Goal: Task Accomplishment & Management: Manage account settings

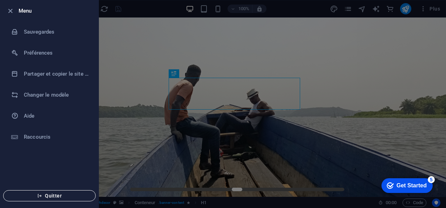
click at [67, 196] on span "Quitter" at bounding box center [49, 196] width 81 height 6
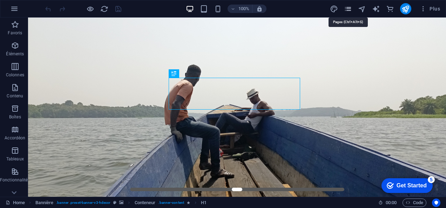
click at [349, 11] on icon "pages" at bounding box center [348, 9] width 8 height 8
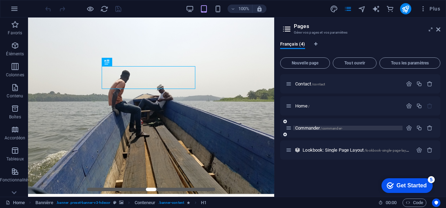
click at [307, 126] on span "Commander /commander-" at bounding box center [318, 128] width 47 height 5
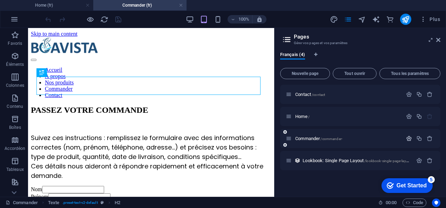
click at [409, 138] on icon "button" at bounding box center [409, 139] width 6 height 6
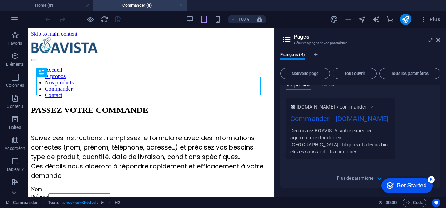
scroll to position [257, 0]
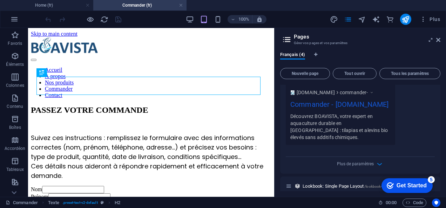
click at [347, 157] on div "Plus de paramètres" at bounding box center [360, 162] width 149 height 11
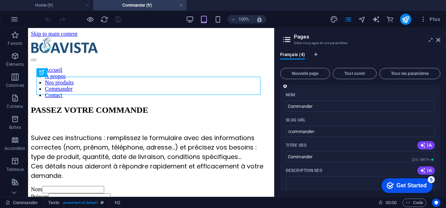
scroll to position [65, 0]
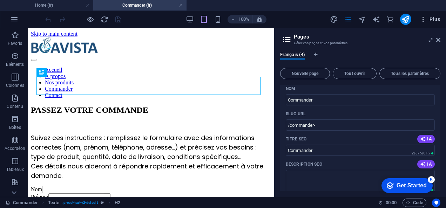
click at [423, 19] on icon "button" at bounding box center [423, 19] width 7 height 7
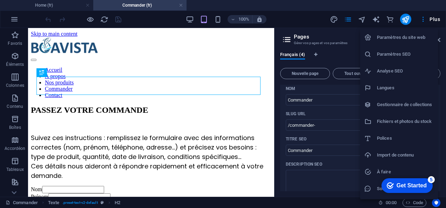
click at [392, 91] on h6 "Langues" at bounding box center [405, 88] width 57 height 8
select select "50"
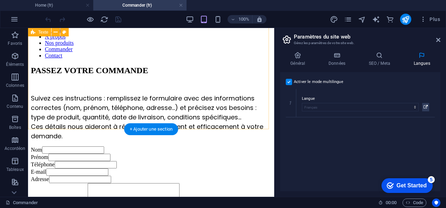
scroll to position [39, 0]
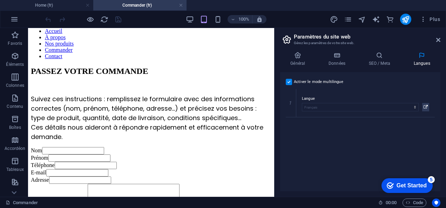
click at [291, 83] on label at bounding box center [289, 82] width 6 height 6
click at [0, 0] on input "Activer le mode multilingue Pour désactiver plusieurs langues, supprimez-les ju…" at bounding box center [0, 0] width 0 height 0
click at [438, 40] on icon at bounding box center [439, 40] width 4 height 6
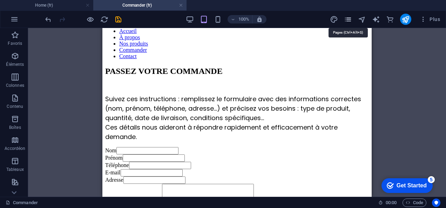
click at [346, 18] on icon "pages" at bounding box center [348, 19] width 8 height 8
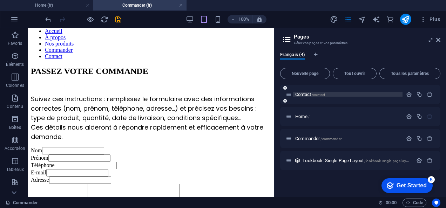
click at [305, 96] on span "Contact /contact" at bounding box center [310, 94] width 30 height 5
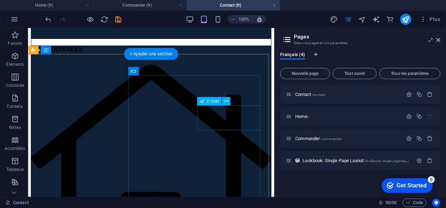
scroll to position [143, 0]
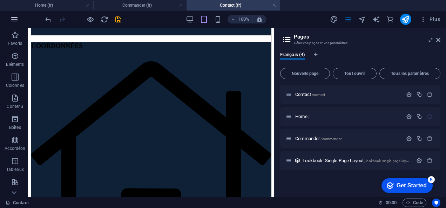
click at [15, 23] on button "button" at bounding box center [14, 19] width 17 height 17
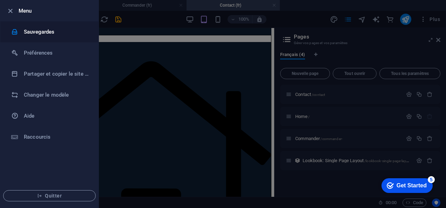
click at [34, 36] on li "Sauvegardes" at bounding box center [49, 31] width 98 height 21
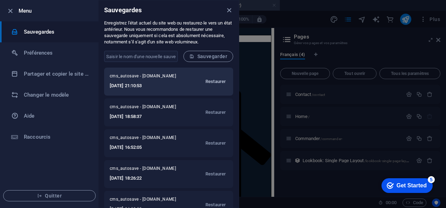
click at [219, 82] on span "Restaurer" at bounding box center [216, 82] width 20 height 8
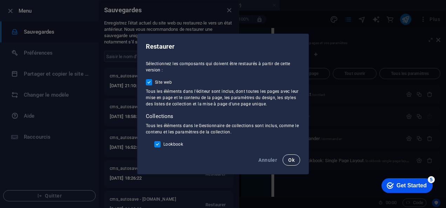
click at [291, 165] on button "Ok" at bounding box center [292, 160] width 18 height 11
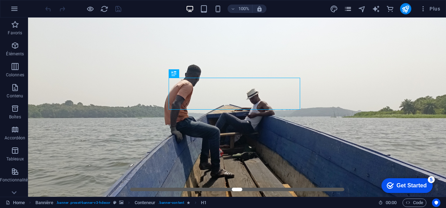
click at [346, 8] on div "Plus" at bounding box center [386, 8] width 113 height 11
click at [346, 8] on icon "pages" at bounding box center [348, 9] width 8 height 8
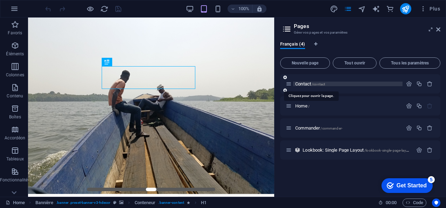
click at [319, 85] on span "/contact" at bounding box center [318, 84] width 13 height 4
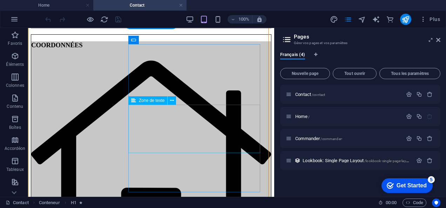
scroll to position [130, 0]
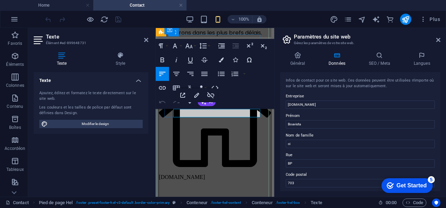
click at [221, 55] on button "Colors" at bounding box center [221, 60] width 13 height 14
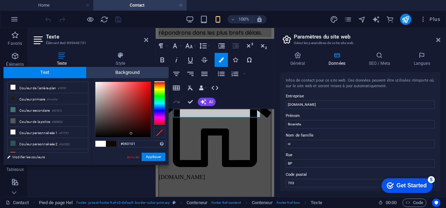
drag, startPoint x: 126, startPoint y: 131, endPoint x: 137, endPoint y: 137, distance: 12.1
click at [137, 137] on div at bounding box center [122, 109] width 55 height 55
type input "#000000"
drag, startPoint x: 140, startPoint y: 136, endPoint x: 150, endPoint y: 139, distance: 9.9
click at [150, 139] on div "#000000 Formats pris en charge #0852ed rgb(8, 82, 237) rgba(8, 82, 237, 90%) hs…" at bounding box center [130, 172] width 78 height 189
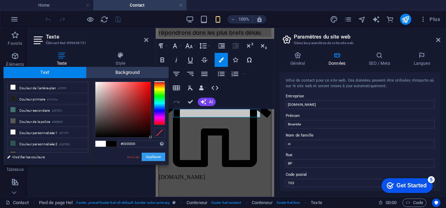
click at [158, 158] on button "Appliquer" at bounding box center [154, 157] width 24 height 8
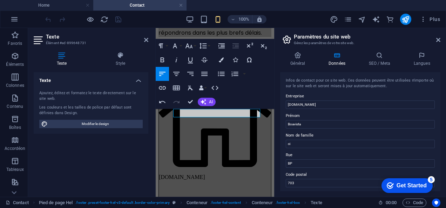
click at [242, 131] on div "H1 Conteneur Pied de page Hel Conteneur Pied de page Hel Champ de saisie Formul…" at bounding box center [215, 112] width 119 height 169
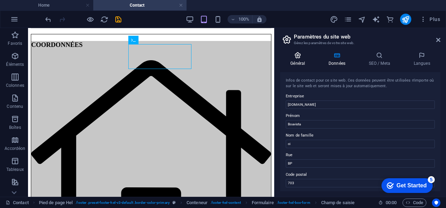
click at [299, 62] on h4 "Général" at bounding box center [299, 59] width 38 height 15
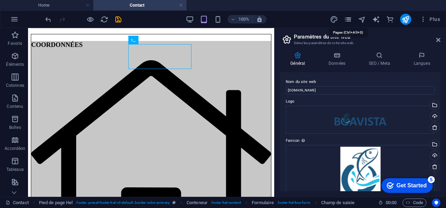
click at [346, 22] on icon "pages" at bounding box center [348, 19] width 8 height 8
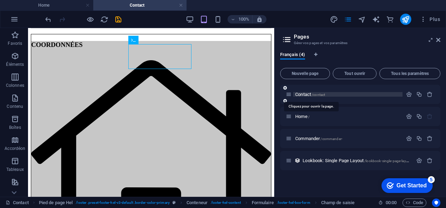
click at [312, 94] on span "Contact /contact" at bounding box center [310, 94] width 30 height 5
click at [410, 93] on icon "button" at bounding box center [409, 95] width 6 height 6
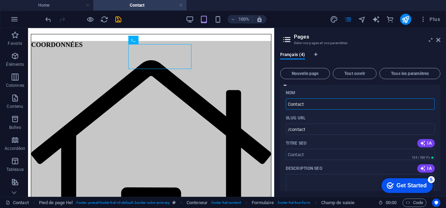
scroll to position [16, 0]
click at [330, 128] on input "/contact" at bounding box center [360, 130] width 149 height 11
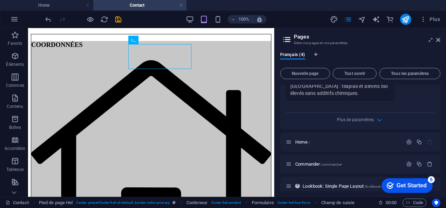
scroll to position [257, 0]
click at [308, 140] on span "Home /" at bounding box center [302, 142] width 14 height 5
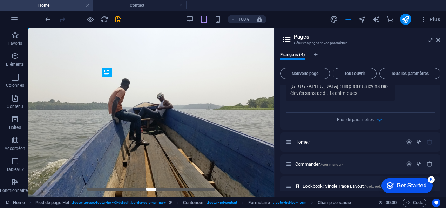
scroll to position [0, 0]
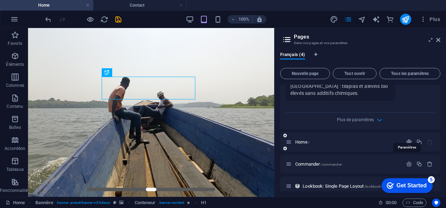
click at [407, 139] on icon "button" at bounding box center [409, 142] width 6 height 6
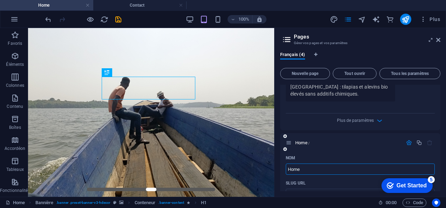
scroll to position [244, 0]
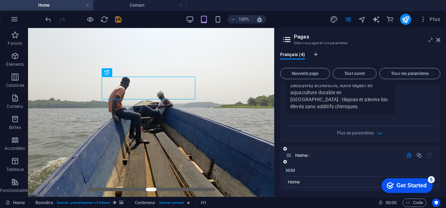
click at [408, 153] on icon "button" at bounding box center [409, 156] width 6 height 6
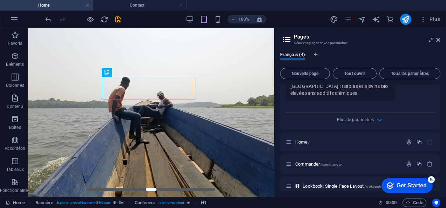
click div "checkmark Get Started 5 First Steps in the Editor Let's guide you through the t…"
click at [361, 184] on span "Lookbook: Single Page Layout /lookbook-single-page-layout" at bounding box center [357, 186] width 109 height 5
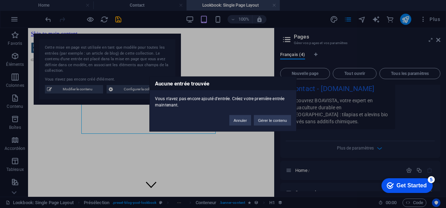
scroll to position [0, 0]
click at [244, 124] on button "Annuler" at bounding box center [241, 120] width 22 height 11
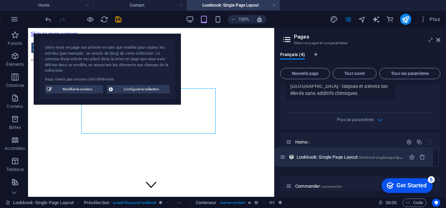
drag, startPoint x: 287, startPoint y: 181, endPoint x: 281, endPoint y: 156, distance: 26.1
click at [281, 156] on div "Contact /contact Nom Contact ​ SLUG URL /contact ​ Titre SEO IA ​ 184 / 580 Px …" at bounding box center [360, 12] width 160 height 368
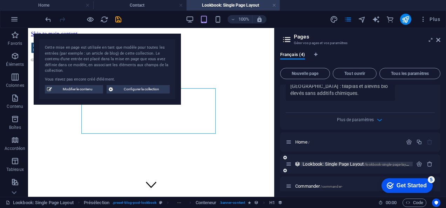
click at [383, 163] on span "/lookbook-single-page-layout" at bounding box center [388, 165] width 47 height 4
click at [419, 161] on icon "button" at bounding box center [420, 164] width 6 height 6
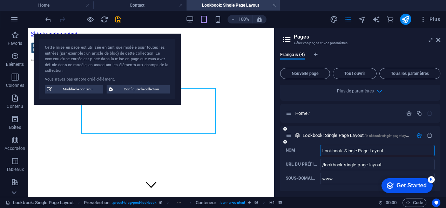
scroll to position [286, 0]
click at [429, 132] on icon "button" at bounding box center [430, 135] width 6 height 6
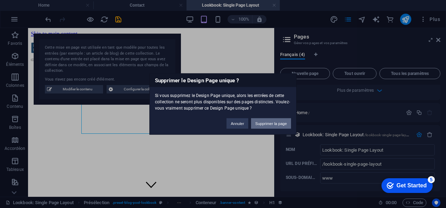
click at [265, 122] on button "Supprimer la page" at bounding box center [271, 124] width 40 height 11
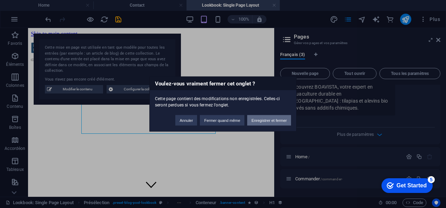
scroll to position [235, 0]
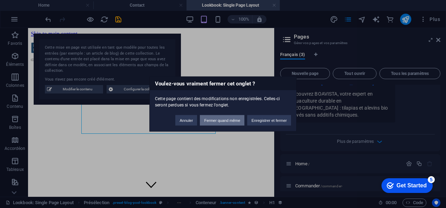
click at [218, 117] on button "Fermer quand même" at bounding box center [222, 120] width 45 height 11
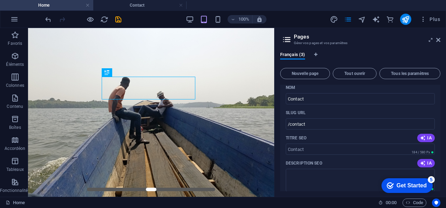
scroll to position [0, 0]
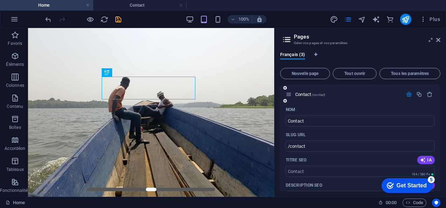
click at [310, 97] on div "Contact /contact" at bounding box center [344, 95] width 117 height 8
click at [311, 95] on span "Contact /contact" at bounding box center [310, 94] width 30 height 5
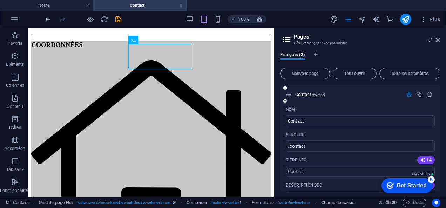
click at [408, 97] on icon "button" at bounding box center [409, 95] width 6 height 6
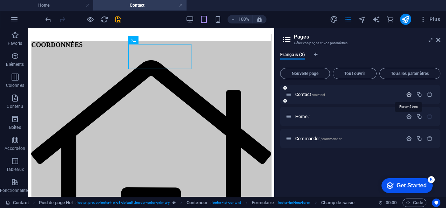
click at [410, 94] on icon "button" at bounding box center [409, 95] width 6 height 6
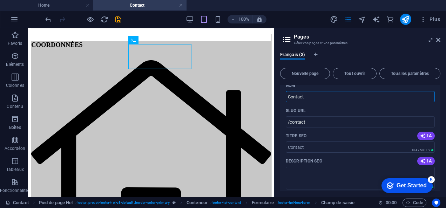
scroll to position [25, 0]
click at [336, 120] on input "/contact" at bounding box center [360, 121] width 149 height 11
click at [405, 21] on icon "publish" at bounding box center [406, 19] width 8 height 8
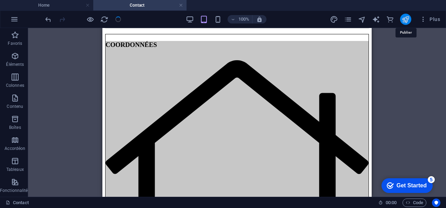
click at [405, 21] on icon "publish" at bounding box center [406, 19] width 8 height 8
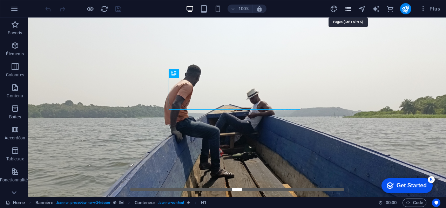
click at [350, 8] on icon "pages" at bounding box center [348, 9] width 8 height 8
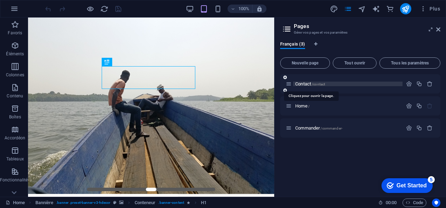
click at [307, 85] on span "Contact /contact" at bounding box center [310, 83] width 30 height 5
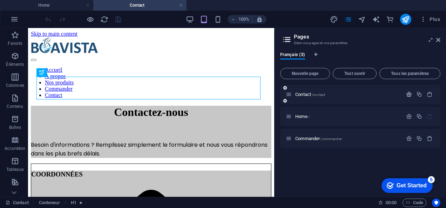
click at [408, 97] on icon "button" at bounding box center [409, 95] width 6 height 6
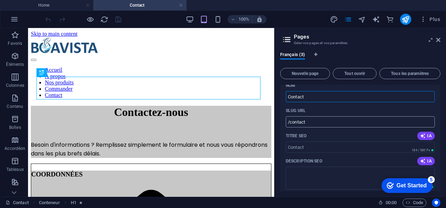
scroll to position [24, 0]
click at [361, 125] on input "/contact" at bounding box center [360, 122] width 149 height 11
click at [317, 123] on input "/contact" at bounding box center [360, 122] width 149 height 11
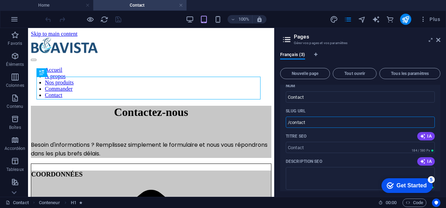
paste input "fr/C"
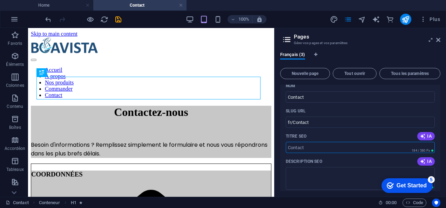
click at [324, 152] on input "Titre SEO" at bounding box center [360, 147] width 149 height 11
click at [317, 177] on textarea "Description SEO" at bounding box center [360, 178] width 149 height 23
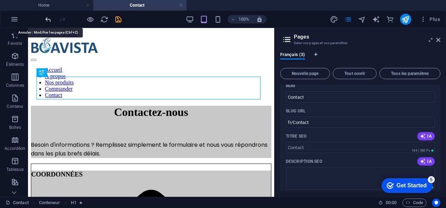
click at [47, 17] on icon "undo" at bounding box center [48, 19] width 8 height 8
click at [58, 19] on icon "redo" at bounding box center [62, 19] width 8 height 8
type input "fr/Contact"
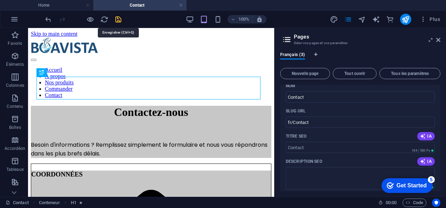
click at [119, 20] on icon "save" at bounding box center [118, 19] width 8 height 8
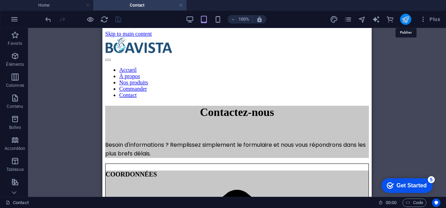
click at [407, 21] on icon "publish" at bounding box center [406, 19] width 8 height 8
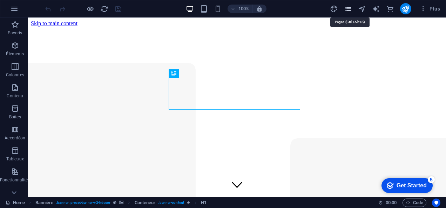
click at [348, 9] on icon "pages" at bounding box center [348, 9] width 8 height 8
click at [350, 11] on icon "pages" at bounding box center [348, 9] width 8 height 8
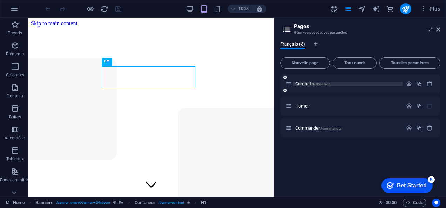
click at [324, 86] on span "/fr/Contact" at bounding box center [321, 84] width 18 height 4
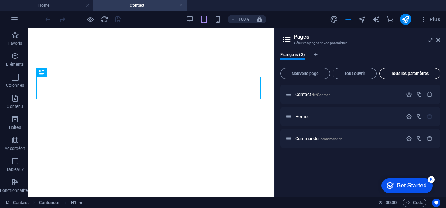
click at [409, 75] on span "Tous les paramètres" at bounding box center [410, 74] width 55 height 4
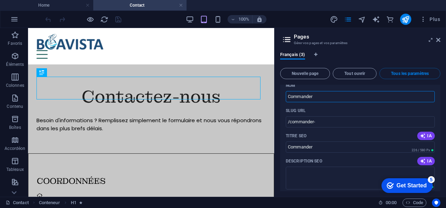
scroll to position [644, 0]
click at [355, 117] on input "/commander-" at bounding box center [360, 122] width 149 height 11
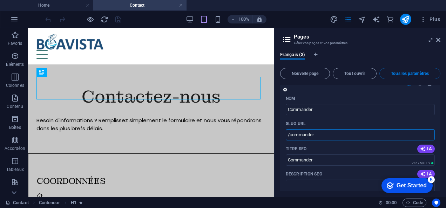
scroll to position [631, 0]
click at [343, 129] on input "/commander-" at bounding box center [360, 134] width 149 height 11
click at [326, 129] on input "/commander-" at bounding box center [360, 134] width 149 height 11
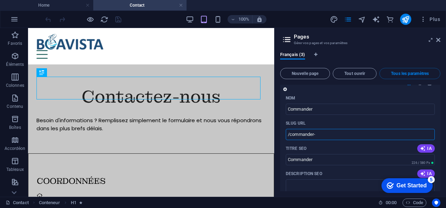
click at [326, 129] on input "/commander-" at bounding box center [360, 134] width 149 height 11
paste input "text"
click at [326, 129] on input "/commander-" at bounding box center [360, 134] width 149 height 11
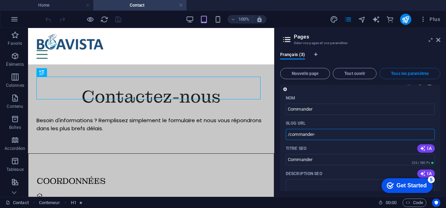
click at [326, 129] on input "/commander-" at bounding box center [360, 134] width 149 height 11
paste input "text"
click at [320, 129] on input "/commander-" at bounding box center [360, 134] width 149 height 11
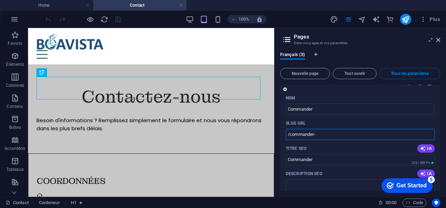
paste input "text"
type input "/commander-"
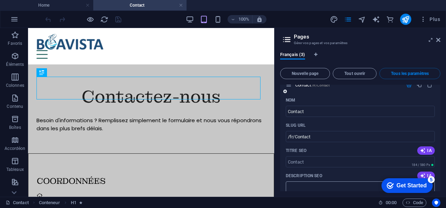
scroll to position [5, 0]
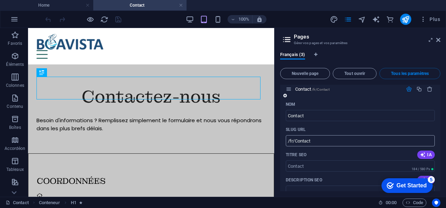
click at [319, 144] on input "/fr/Contact" at bounding box center [360, 140] width 149 height 11
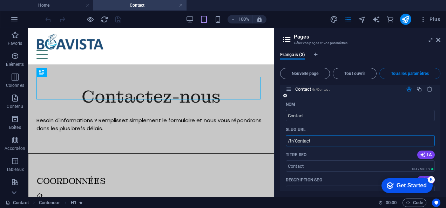
click at [319, 144] on input "/fr/Contact" at bounding box center [360, 140] width 149 height 11
paste input "text"
type input "/fr/Contact"
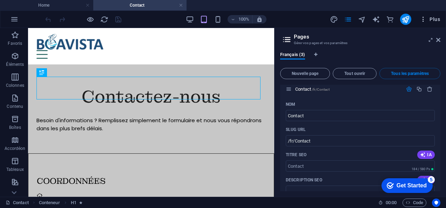
click at [421, 21] on icon "button" at bounding box center [423, 19] width 7 height 7
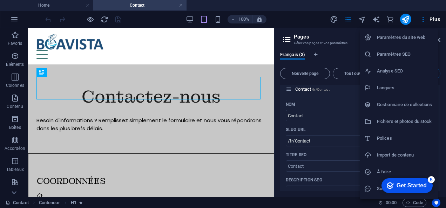
click at [398, 90] on h6 "Langues" at bounding box center [405, 88] width 57 height 8
select select "50"
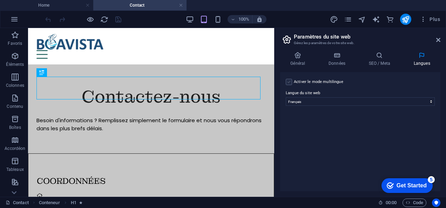
click at [291, 84] on label at bounding box center [289, 82] width 6 height 6
click at [0, 0] on input "Activer le mode multilingue Pour désactiver plusieurs langues, supprimez-les ju…" at bounding box center [0, 0] width 0 height 0
select select
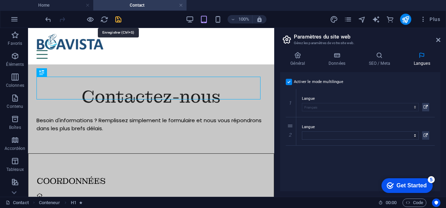
click at [117, 20] on icon "save" at bounding box center [118, 19] width 8 height 8
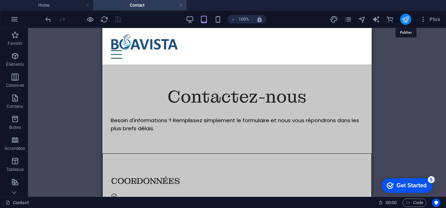
click at [406, 19] on icon "publish" at bounding box center [406, 19] width 8 height 8
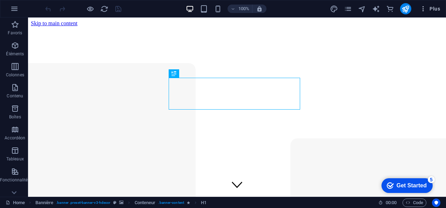
click at [428, 10] on span "Plus" at bounding box center [430, 8] width 20 height 7
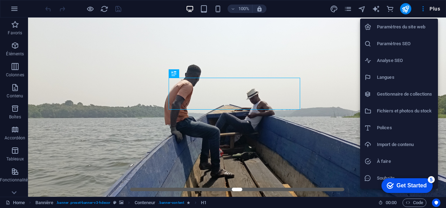
click at [401, 83] on li "Langues" at bounding box center [399, 77] width 78 height 17
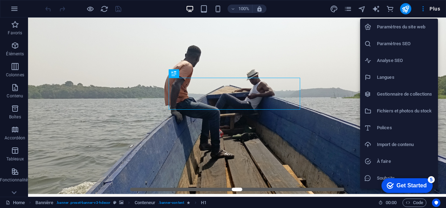
select select "50"
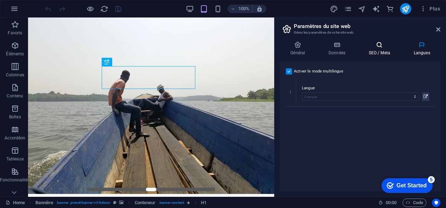
click at [378, 55] on h4 "SEO / Meta" at bounding box center [381, 48] width 45 height 15
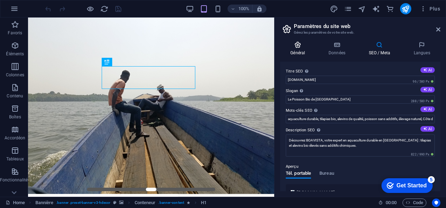
click at [301, 52] on h4 "Général" at bounding box center [299, 48] width 38 height 15
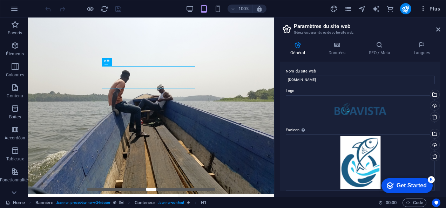
click at [426, 6] on icon "button" at bounding box center [423, 8] width 7 height 7
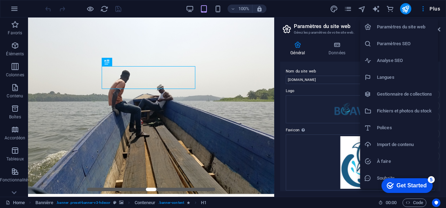
click at [401, 44] on h6 "Paramètres SEO" at bounding box center [405, 44] width 57 height 8
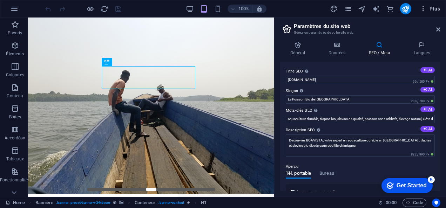
click at [419, 9] on button "Plus" at bounding box center [430, 8] width 26 height 11
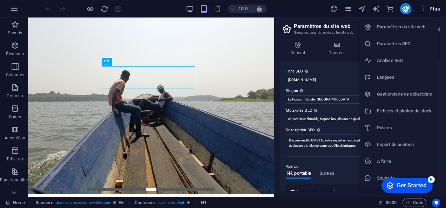
click at [411, 25] on h6 "Paramètres du site web" at bounding box center [405, 27] width 57 height 8
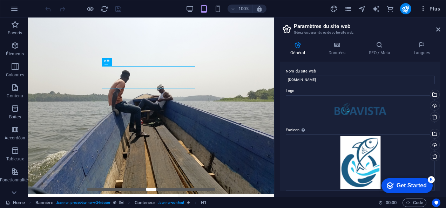
click at [426, 12] on icon "button" at bounding box center [423, 8] width 7 height 7
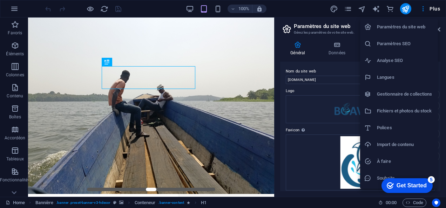
click at [411, 41] on h6 "Paramètres SEO" at bounding box center [405, 44] width 57 height 8
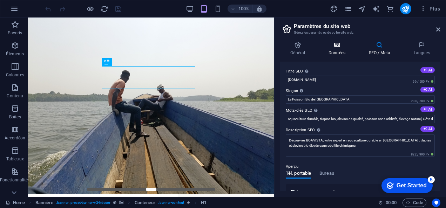
click at [335, 44] on icon at bounding box center [338, 44] width 38 height 7
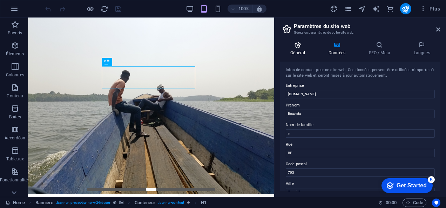
click at [304, 45] on icon at bounding box center [297, 44] width 35 height 7
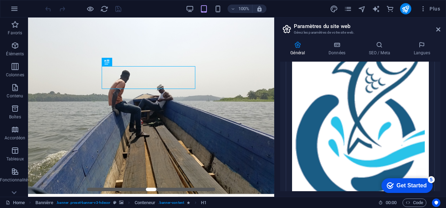
scroll to position [229, 0]
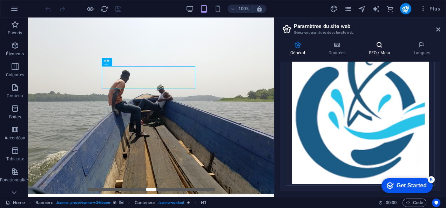
click at [386, 48] on h4 "SEO / Meta" at bounding box center [381, 48] width 45 height 15
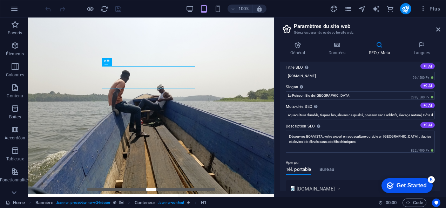
scroll to position [4, 0]
